Goal: Transaction & Acquisition: Purchase product/service

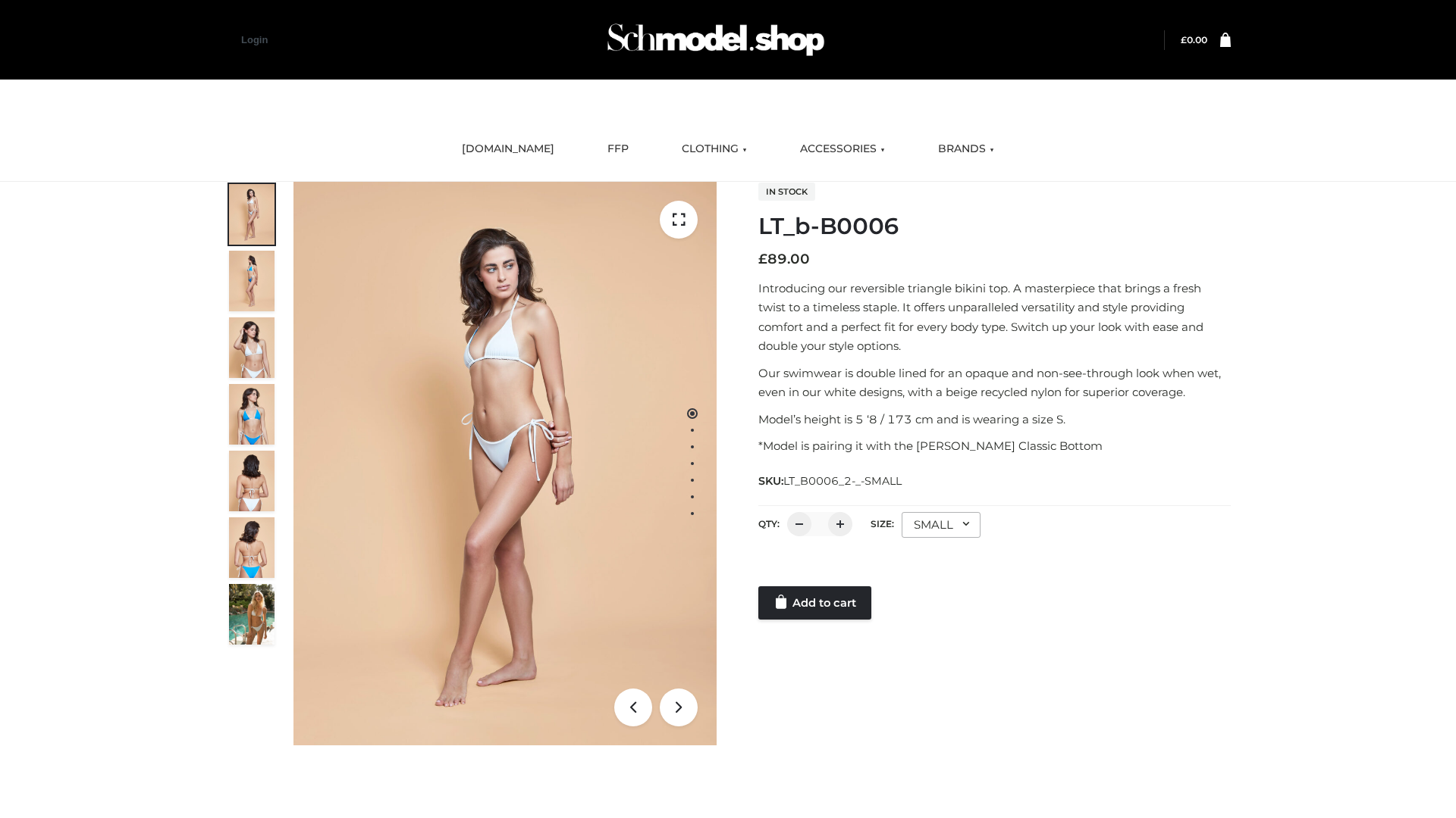
click at [815, 603] on link "Add to cart" at bounding box center [814, 602] width 113 height 33
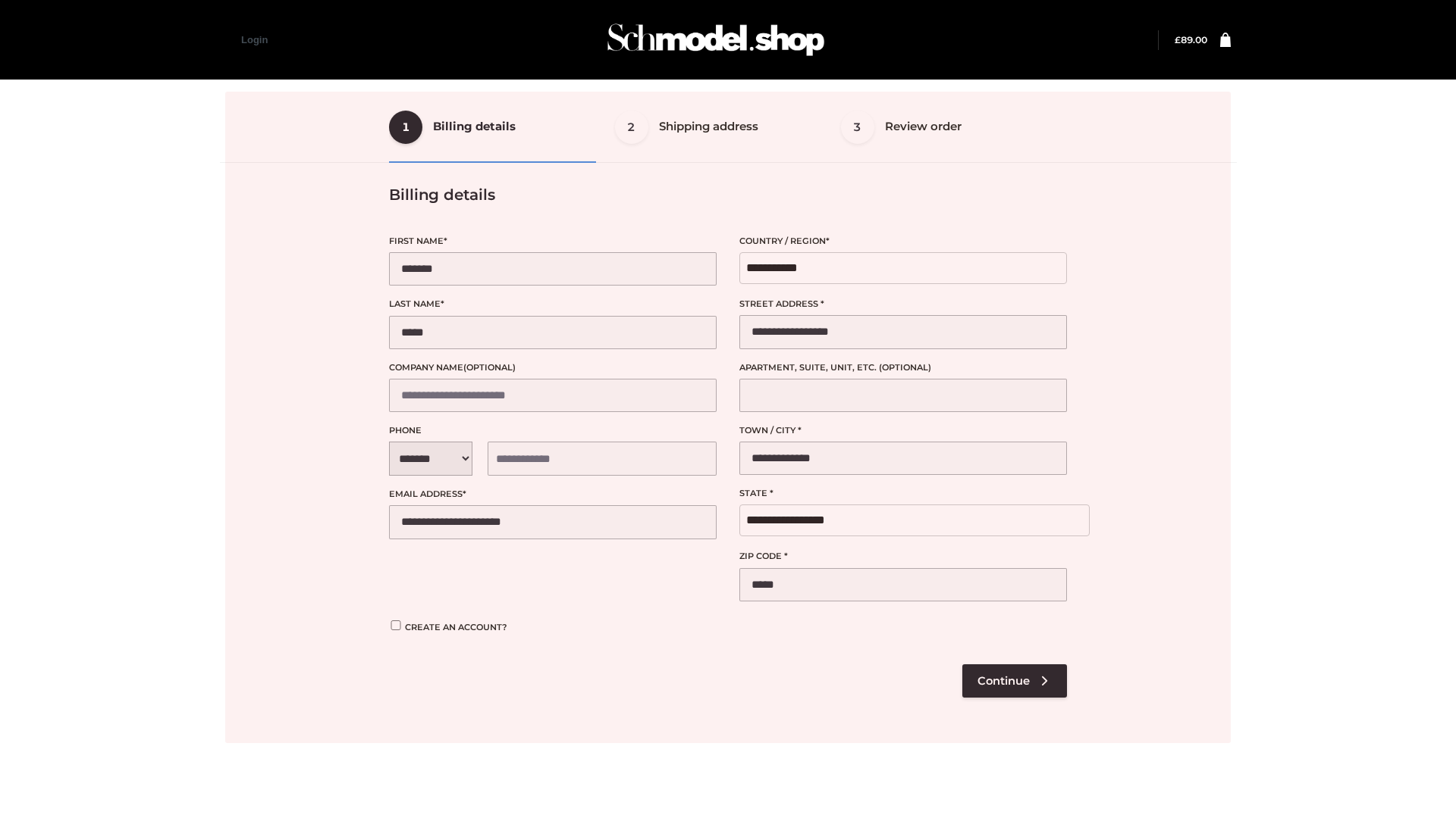
select select "**"
click at [1013, 680] on div at bounding box center [728, 417] width 1005 height 651
